Goal: Information Seeking & Learning: Learn about a topic

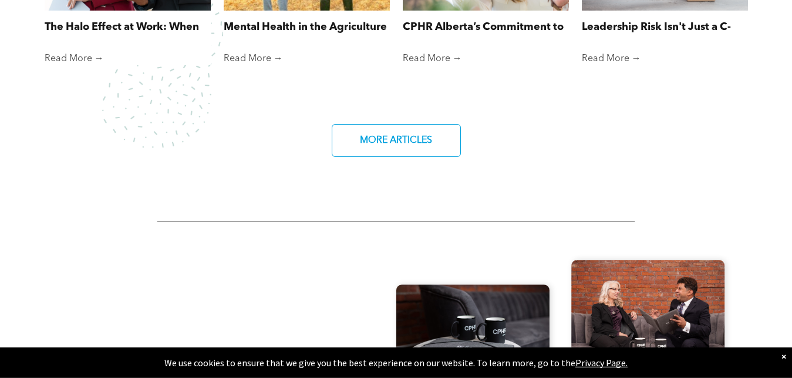
scroll to position [1078, 0]
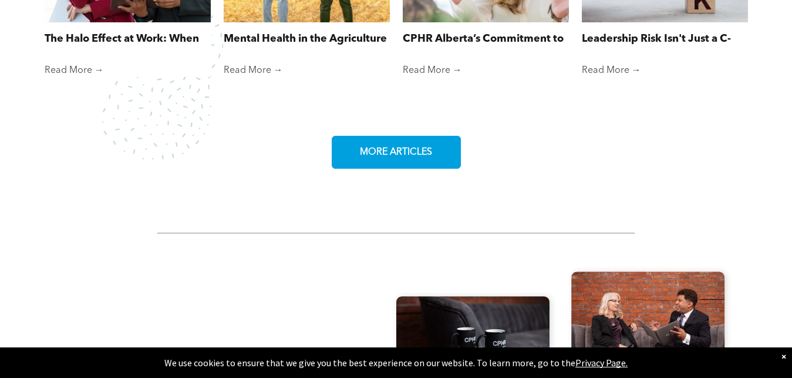
click at [399, 141] on span "MORE ARTICLES" at bounding box center [396, 152] width 80 height 23
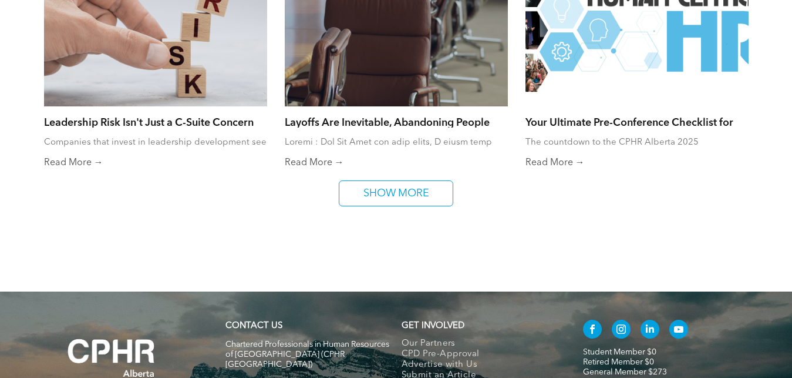
scroll to position [899, 0]
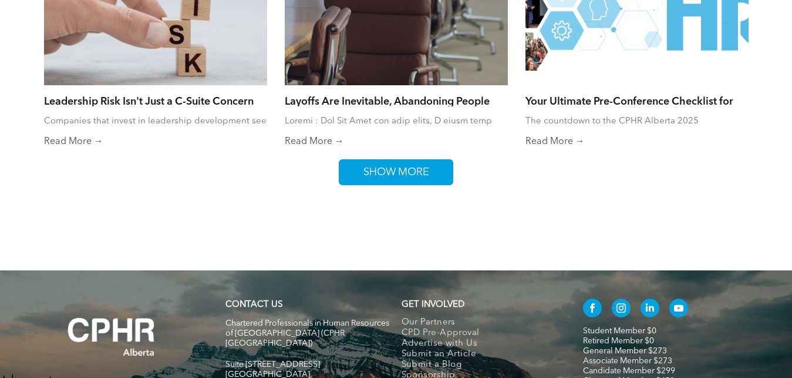
click at [379, 163] on span "SHOW MORE" at bounding box center [396, 172] width 74 height 25
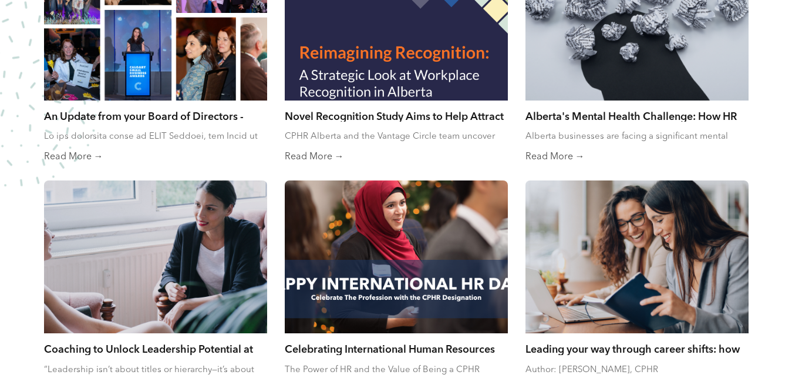
scroll to position [1138, 0]
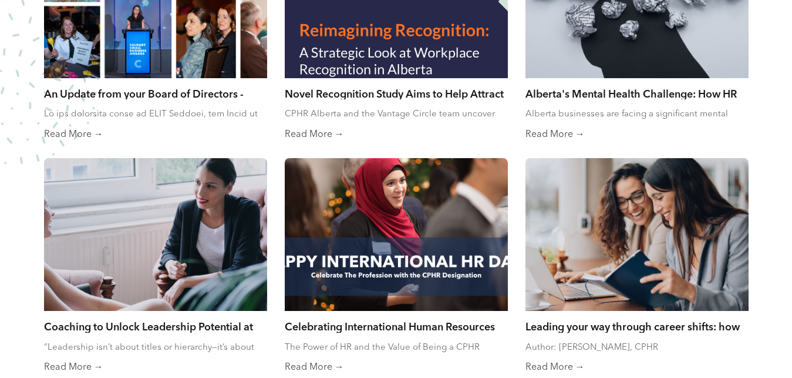
click at [647, 87] on link "Alberta's Mental Health Challenge: How HR Professionals Can Drive Change" at bounding box center [637, 93] width 223 height 13
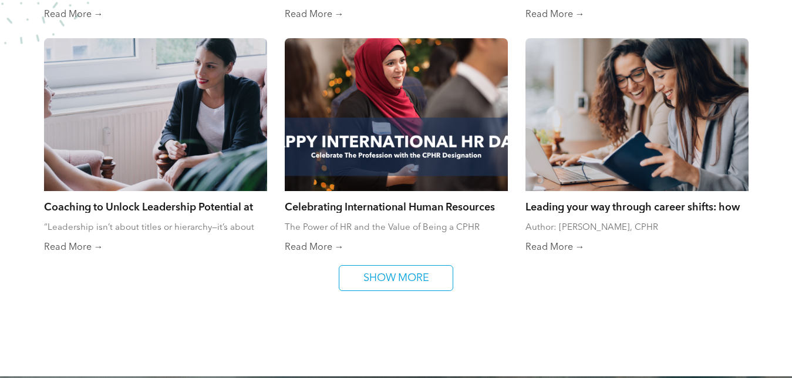
scroll to position [1318, 0]
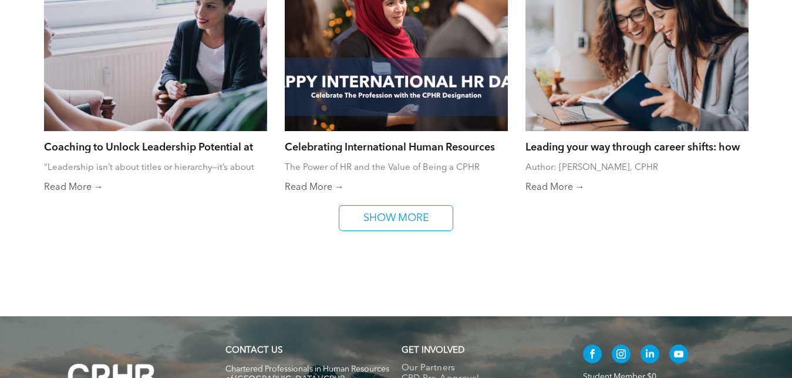
click at [655, 140] on link "Leading your way through career shifts: how to stay successful changing an indu…" at bounding box center [637, 146] width 223 height 13
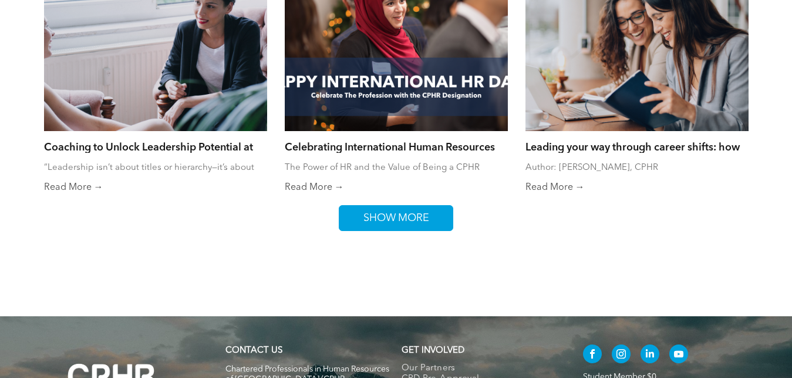
click at [423, 210] on span "SHOW MORE" at bounding box center [396, 218] width 74 height 25
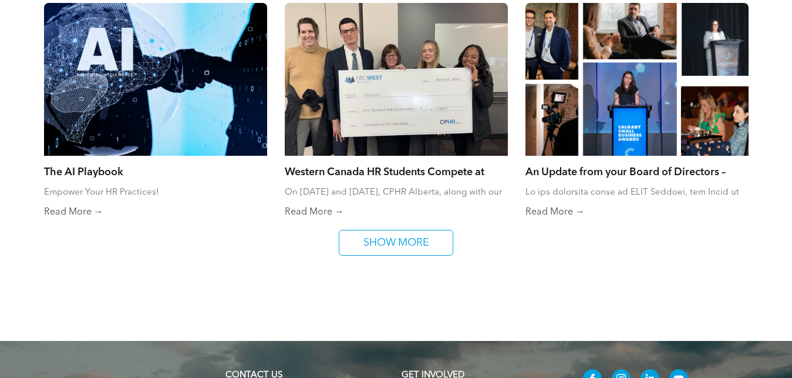
scroll to position [1797, 0]
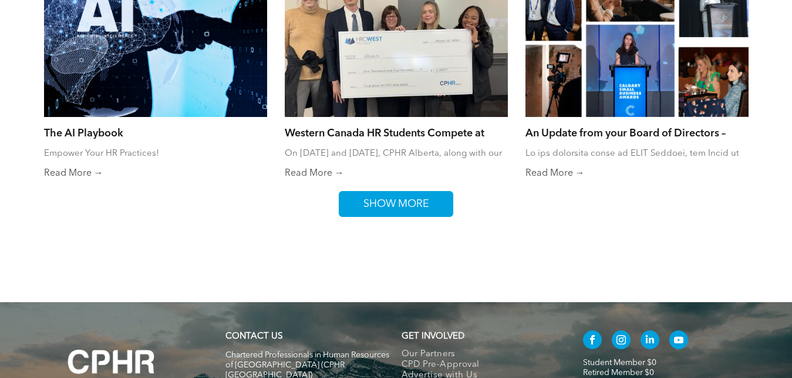
click at [416, 198] on span "SHOW MORE" at bounding box center [396, 203] width 74 height 25
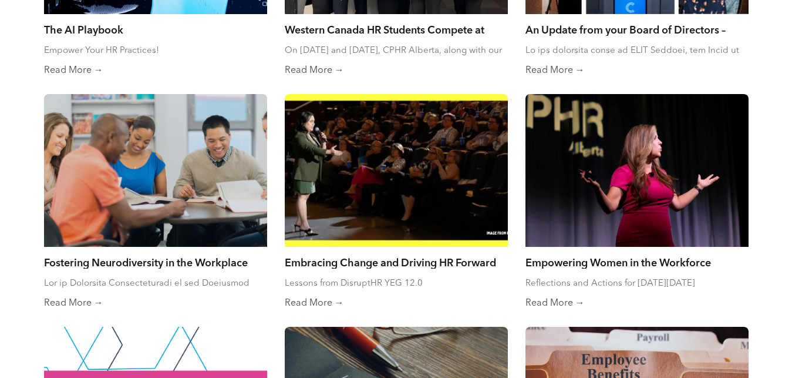
scroll to position [1917, 0]
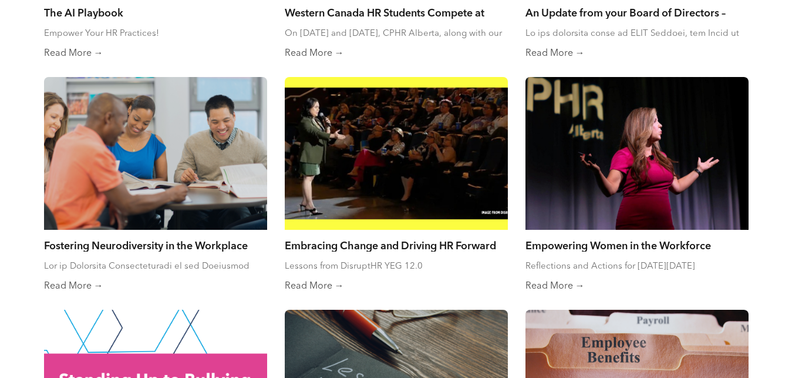
click at [191, 238] on link "Fostering Neurodiversity in the Workplace" at bounding box center [155, 244] width 223 height 13
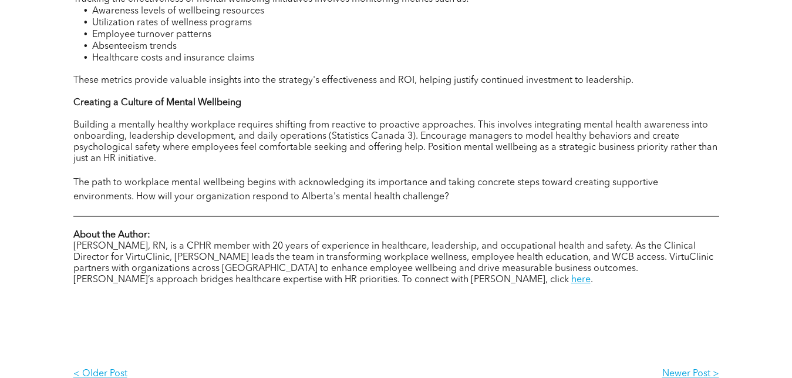
scroll to position [1258, 0]
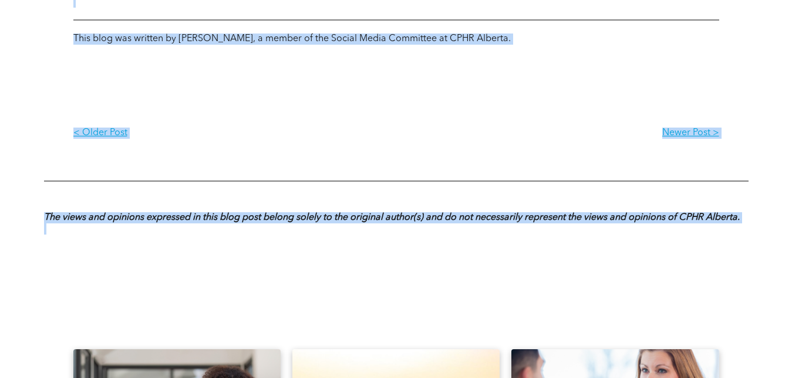
scroll to position [1188, 0]
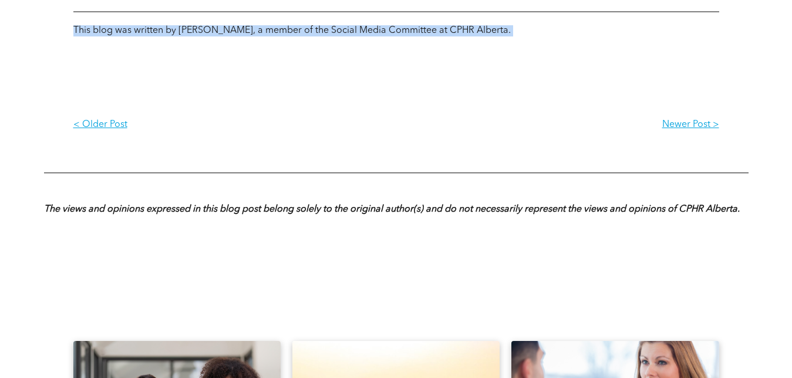
drag, startPoint x: 406, startPoint y: 123, endPoint x: 654, endPoint y: 78, distance: 251.9
copy div "Loremipsu Dolorsitametco ad eli Seddoeius Tem in Utlaboree Doloremagnaali en ad…"
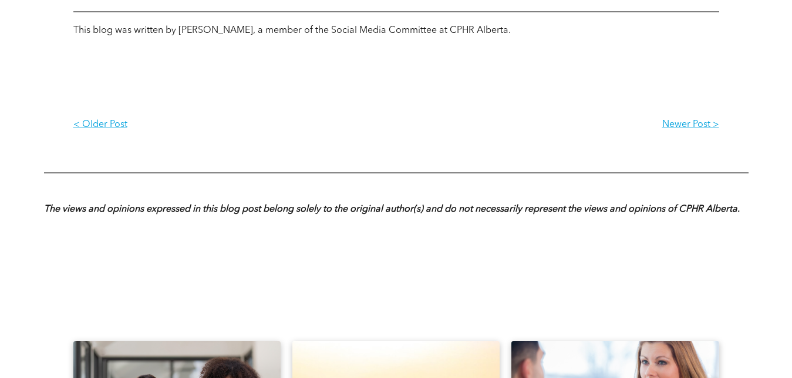
drag, startPoint x: 361, startPoint y: 174, endPoint x: 372, endPoint y: 171, distance: 12.1
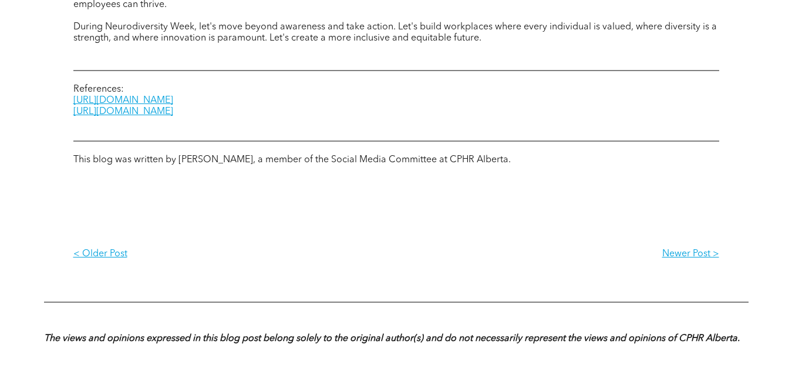
scroll to position [1008, 0]
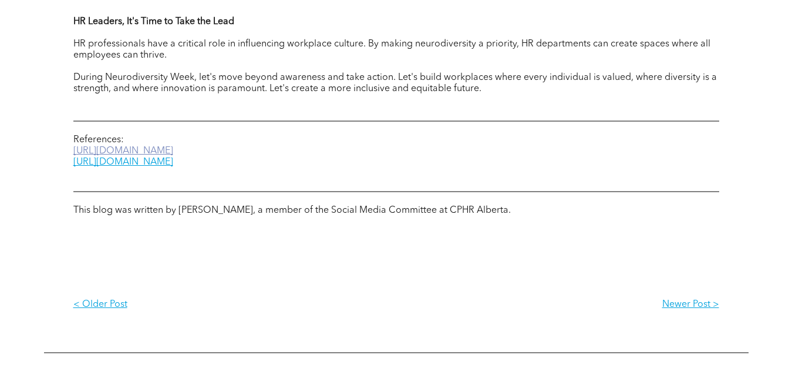
click at [173, 156] on link "[URL][DOMAIN_NAME]" at bounding box center [123, 150] width 100 height 9
click at [173, 167] on link "[URL][DOMAIN_NAME]" at bounding box center [123, 161] width 100 height 9
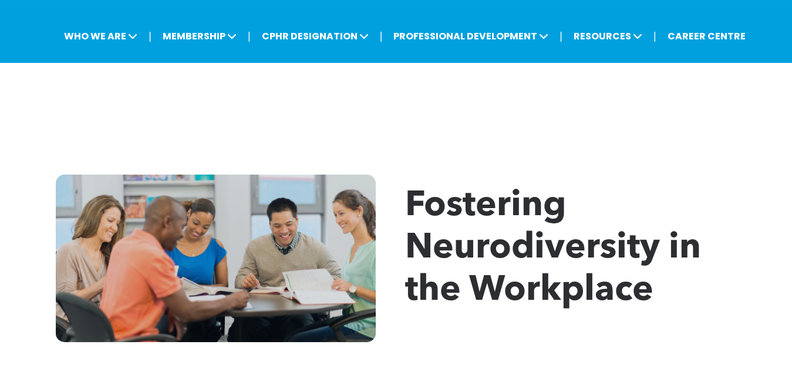
scroll to position [0, 0]
